Goal: Information Seeking & Learning: Learn about a topic

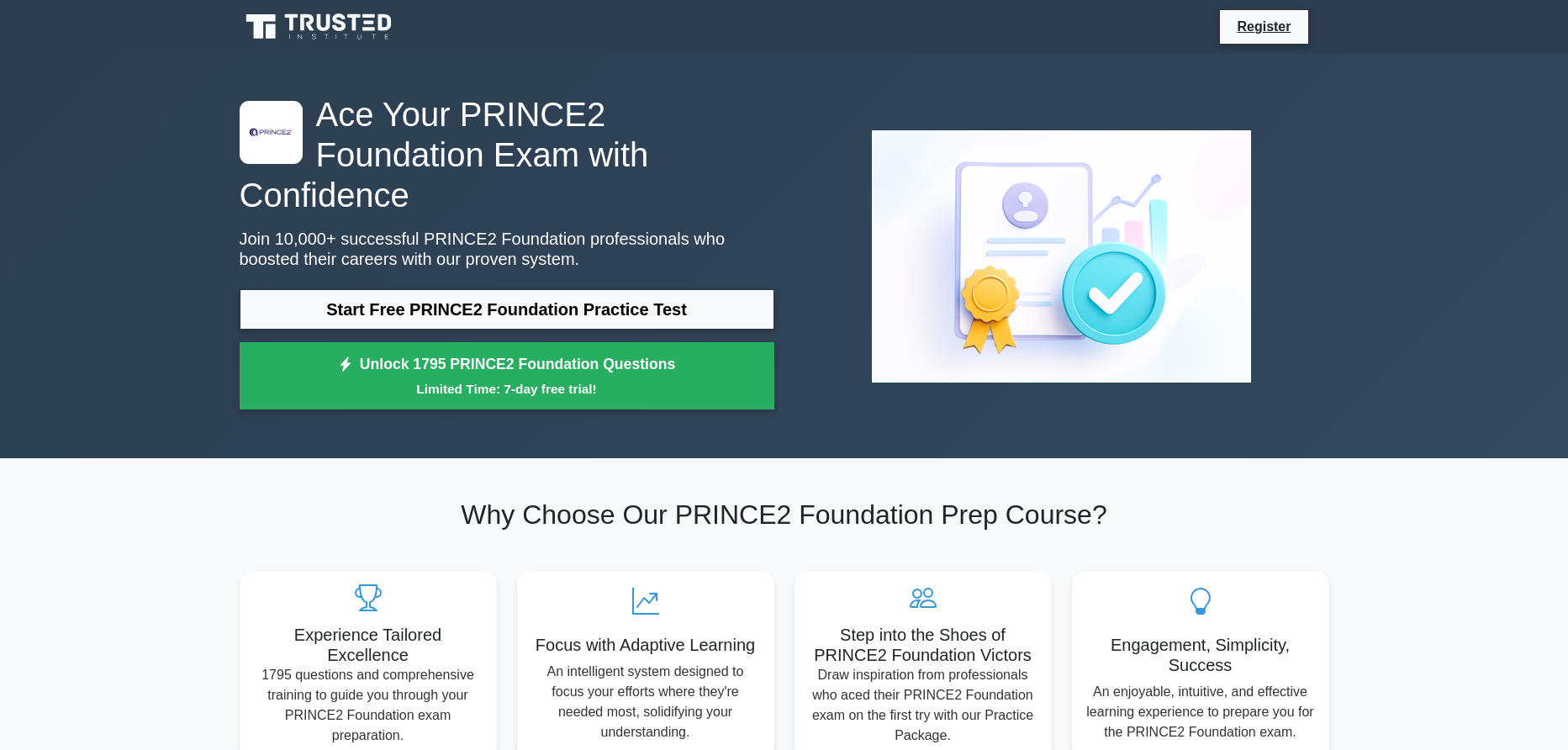
click at [580, 311] on link "Start Free PRINCE2 Foundation Practice Test" at bounding box center [507, 310] width 535 height 40
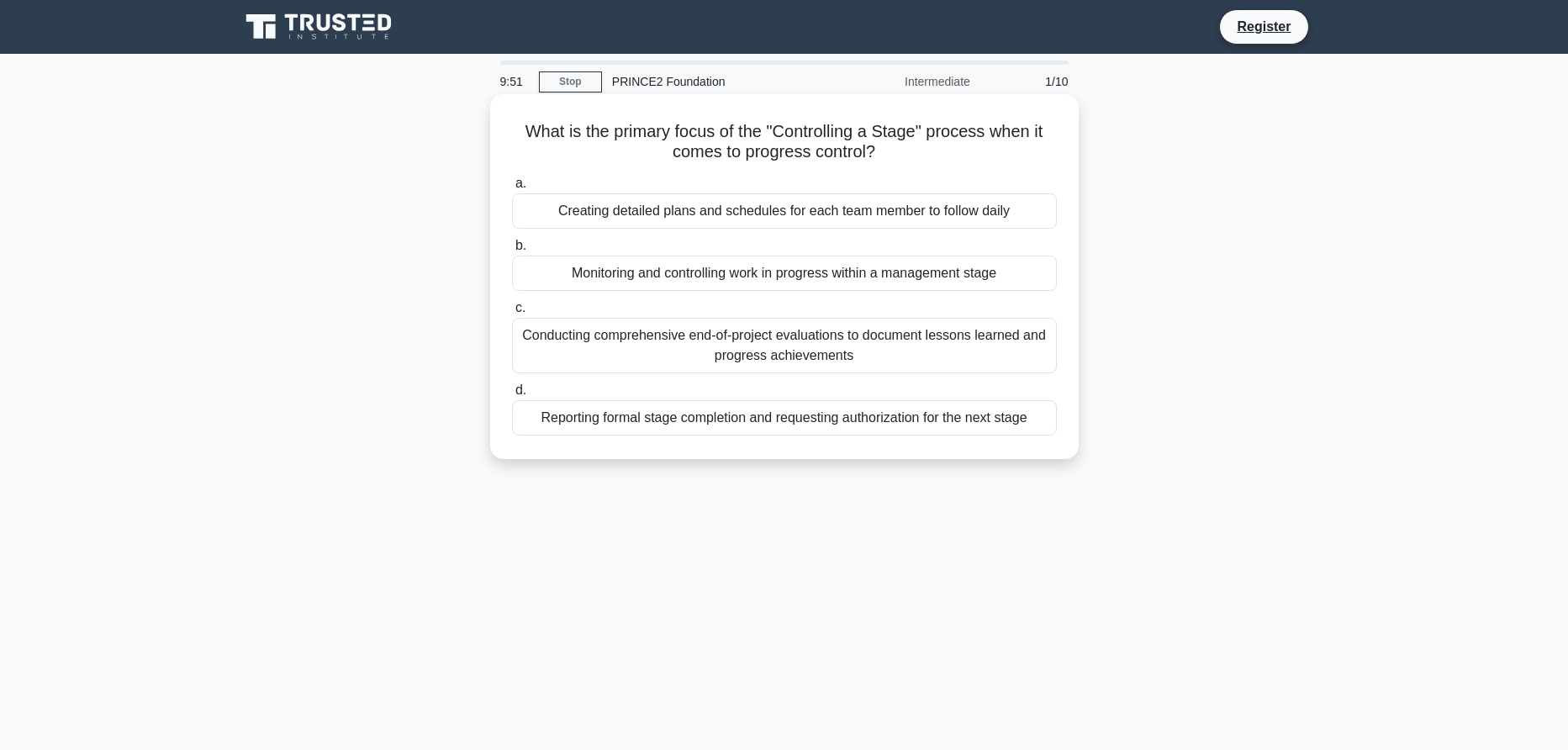
click at [640, 270] on div "Monitoring and controlling work in progress within a management stage" at bounding box center [784, 273] width 545 height 35
click at [512, 252] on input "b. Monitoring and controlling work in progress within a management stage" at bounding box center [512, 246] width 0 height 11
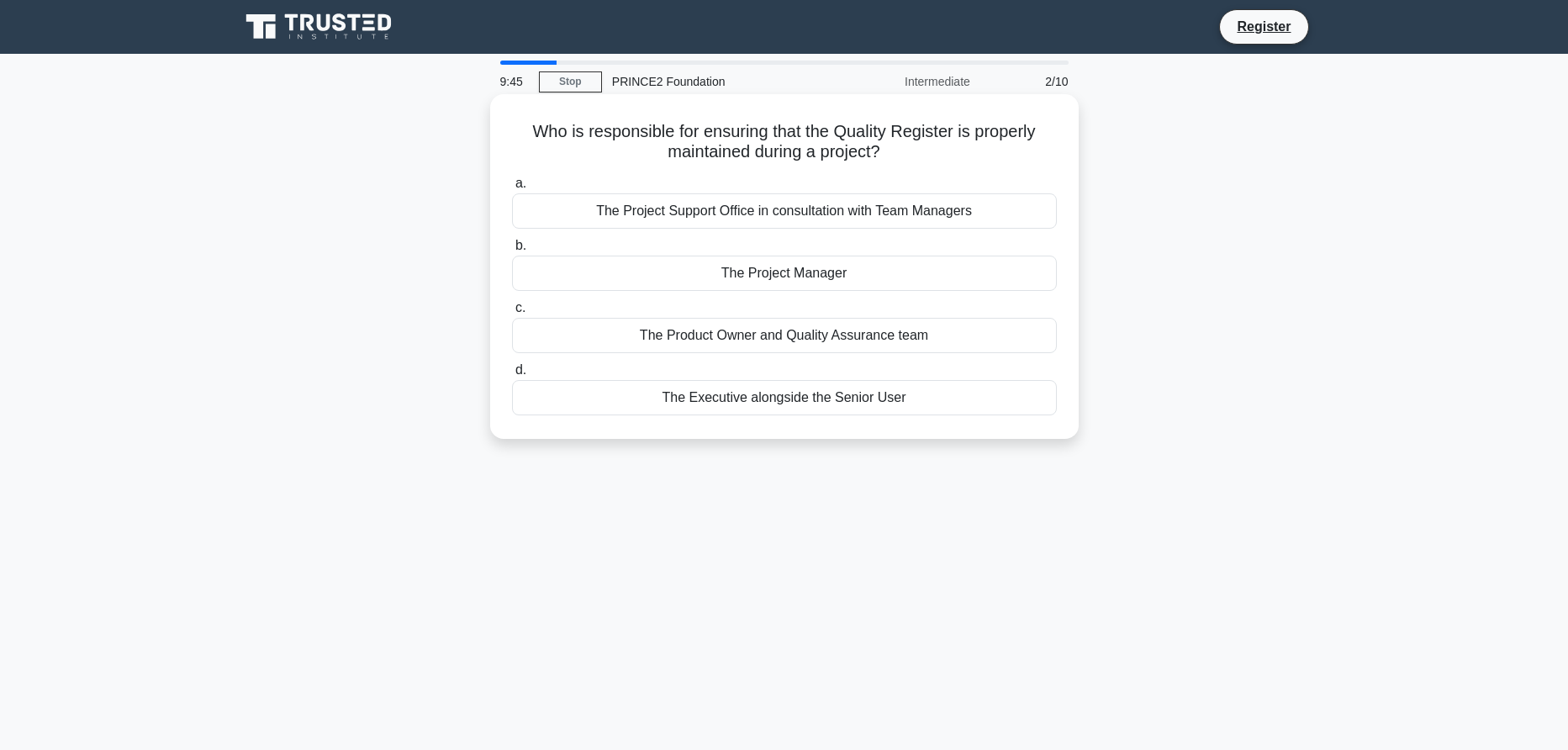
click at [737, 278] on div "The Project Manager" at bounding box center [784, 273] width 545 height 35
click at [512, 252] on input "b. The Project Manager" at bounding box center [512, 246] width 0 height 11
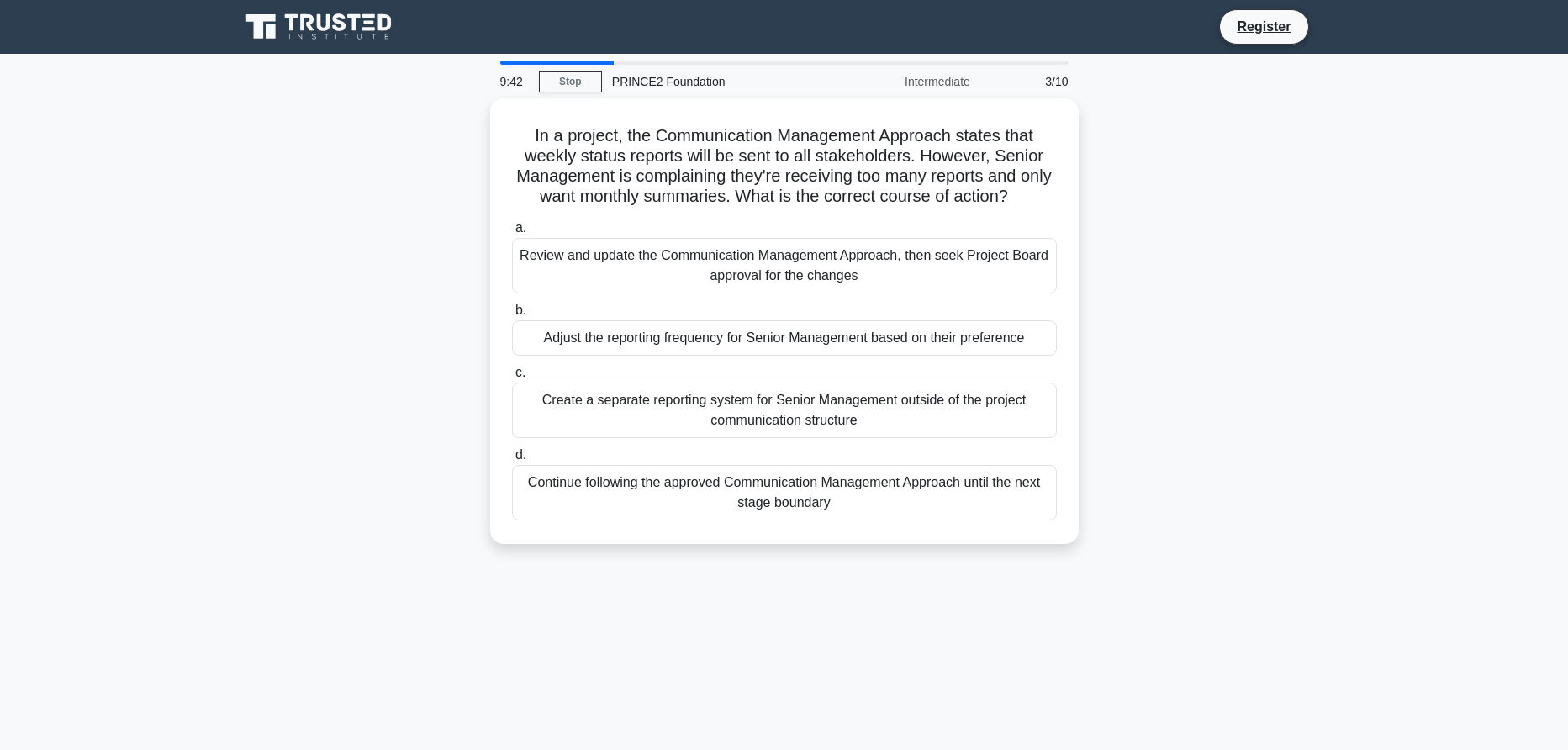
click at [653, 85] on div "PRINCE2 Foundation" at bounding box center [718, 81] width 232 height 34
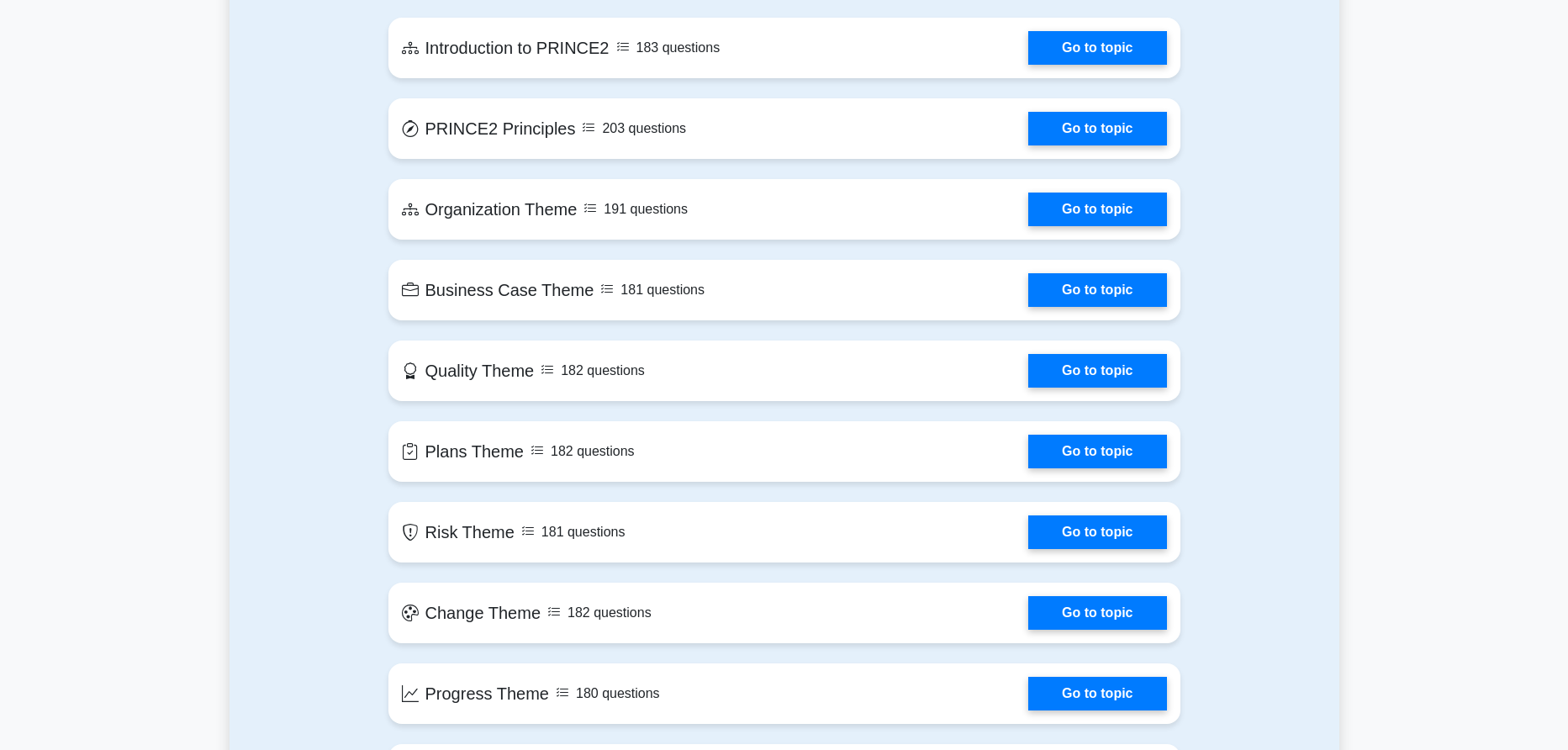
scroll to position [926, 0]
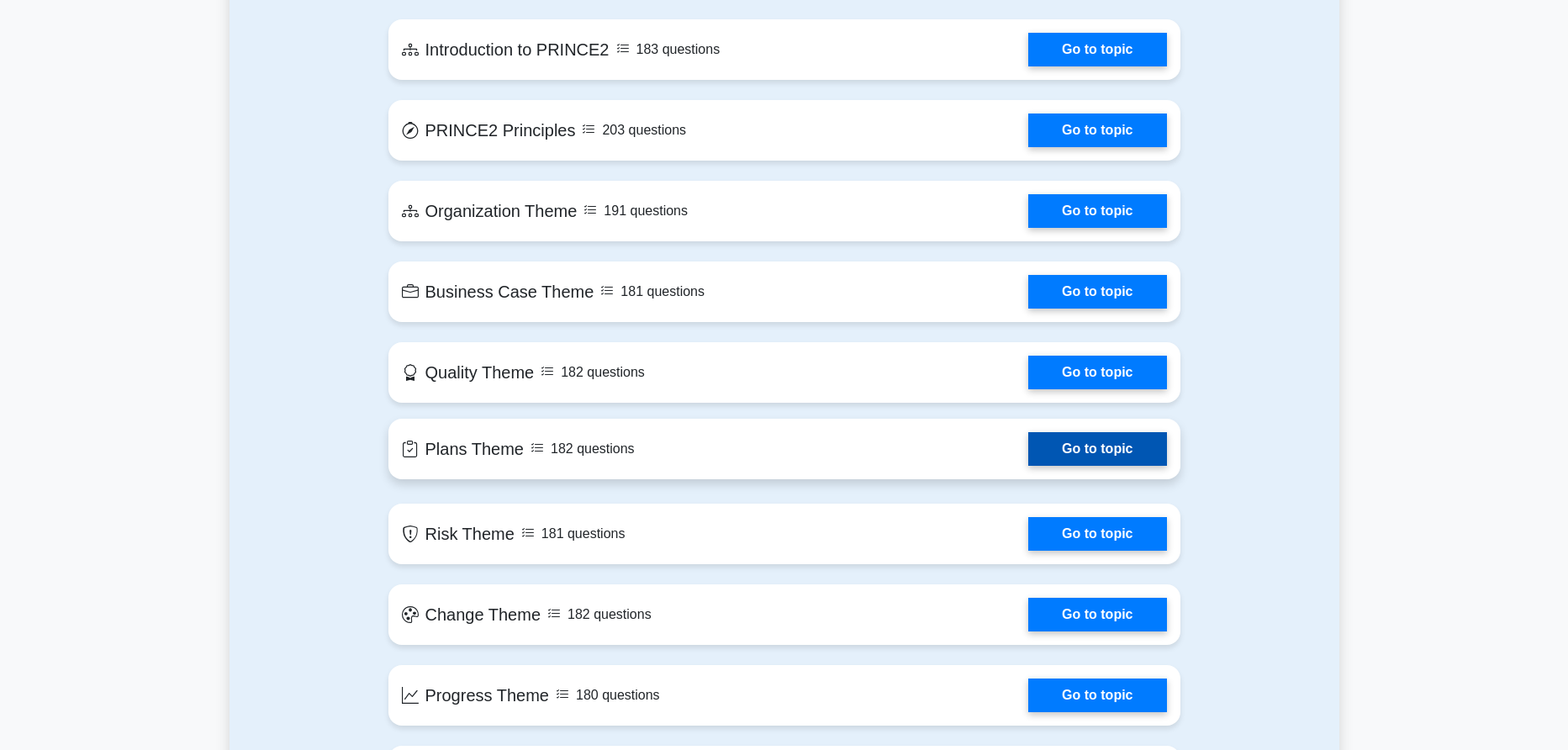
click at [1071, 437] on link "Go to topic" at bounding box center [1097, 449] width 138 height 34
